Goal: Task Accomplishment & Management: Use online tool/utility

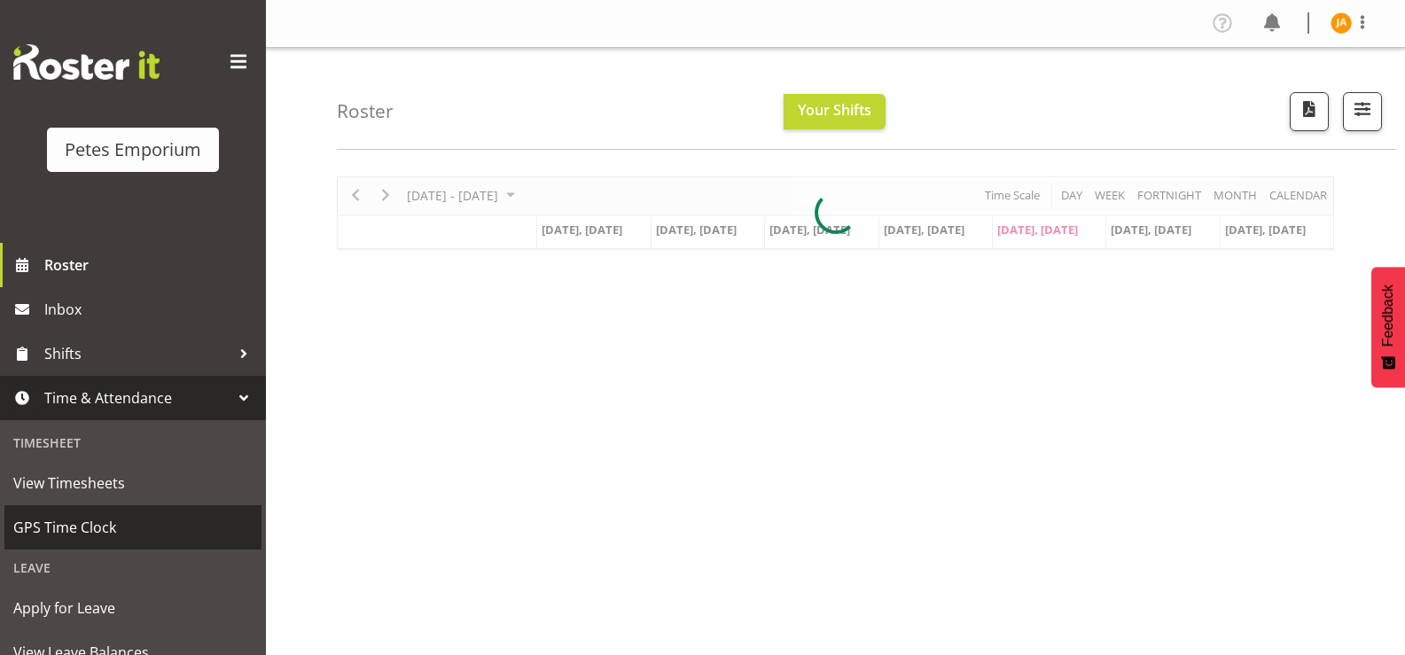
click at [80, 526] on span "GPS Time Clock" at bounding box center [132, 527] width 239 height 27
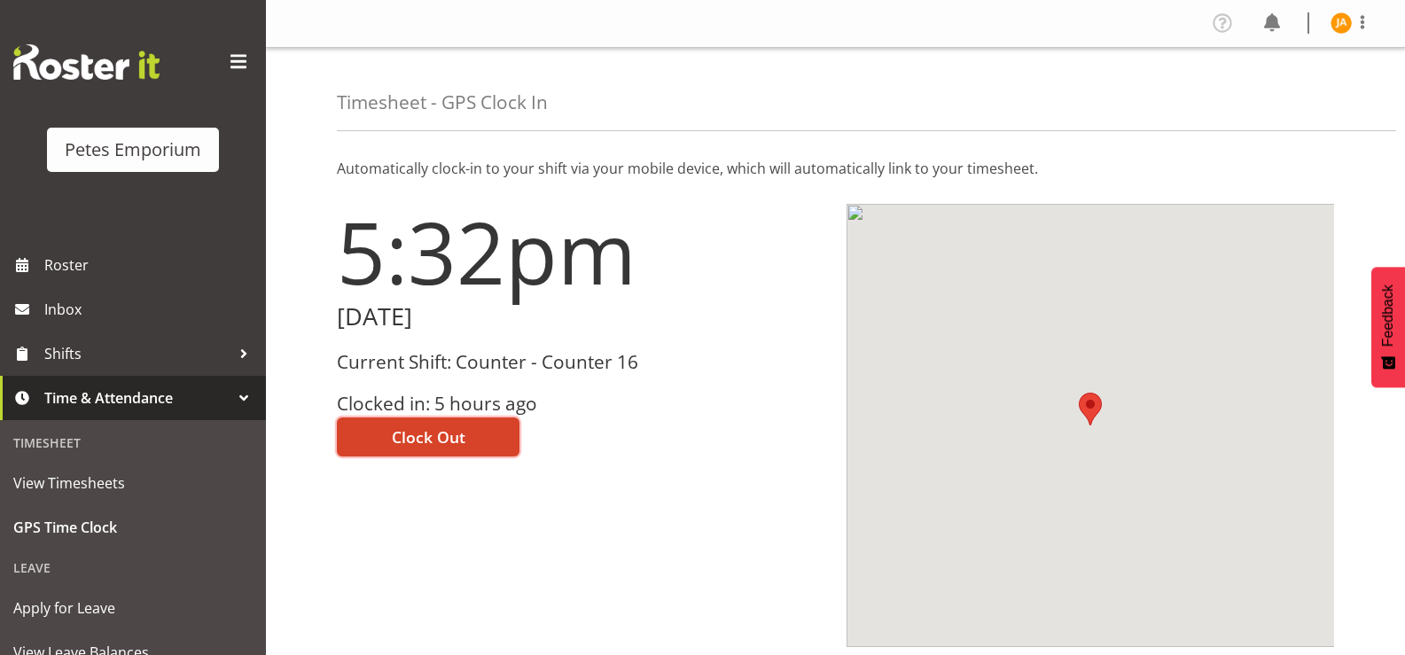
click at [469, 438] on button "Clock Out" at bounding box center [428, 436] width 183 height 39
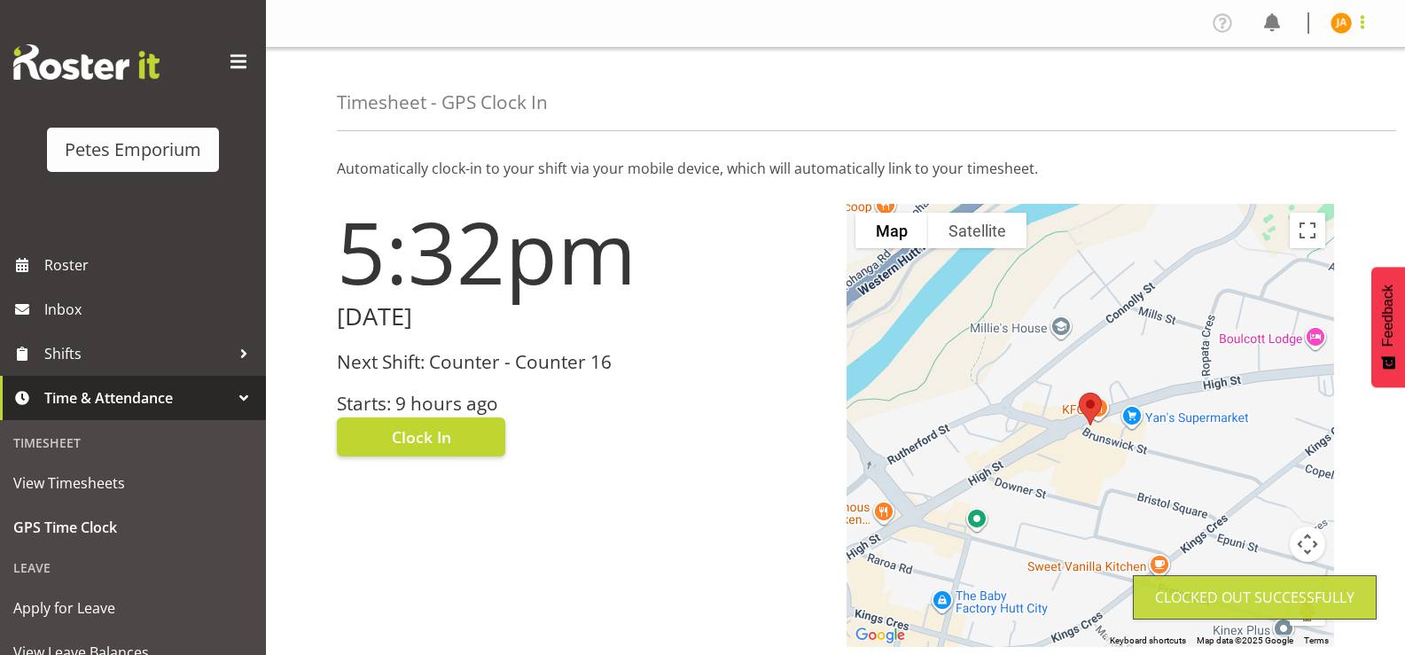
click at [1358, 20] on span at bounding box center [1361, 22] width 21 height 21
click at [1278, 99] on link "Log Out" at bounding box center [1287, 93] width 170 height 32
